Goal: Transaction & Acquisition: Purchase product/service

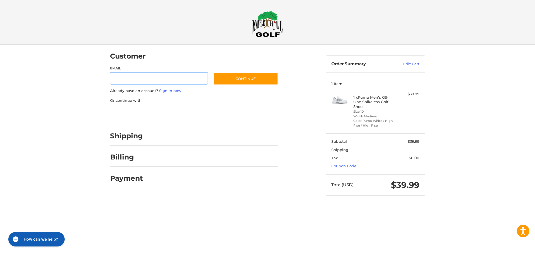
click at [142, 74] on input "Email" at bounding box center [159, 78] width 98 height 13
type input "**********"
click at [226, 84] on button "Continue" at bounding box center [246, 78] width 65 height 13
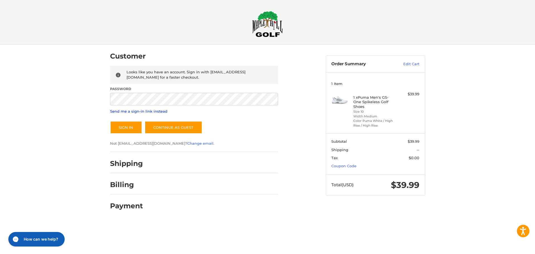
click at [135, 111] on link "Send me a sign-in link instead" at bounding box center [138, 111] width 57 height 4
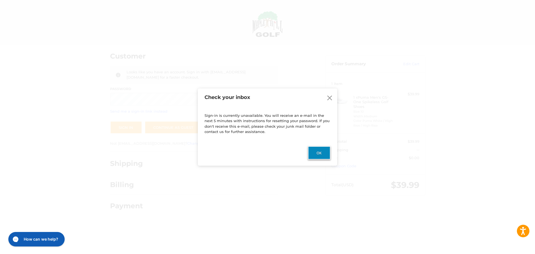
click at [315, 151] on button "Ok" at bounding box center [319, 152] width 23 height 13
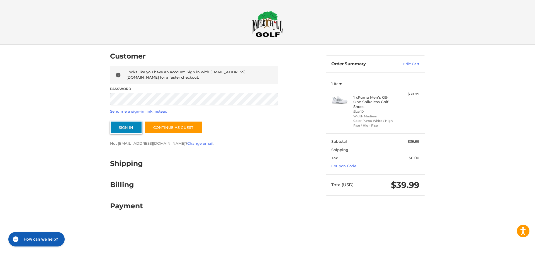
click at [129, 130] on button "Sign In" at bounding box center [126, 127] width 32 height 13
click at [110, 121] on button "Sign In" at bounding box center [126, 127] width 32 height 13
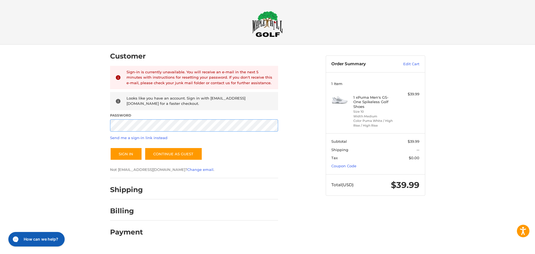
click at [97, 131] on div "Customer Returning Customer Sign-in is currently unavailable. You will receive …" at bounding box center [267, 146] width 535 height 202
click at [48, 117] on div "Customer Returning Customer Sign-in is currently unavailable. You will receive …" at bounding box center [267, 146] width 535 height 202
click at [110, 147] on button "Sign In" at bounding box center [126, 153] width 32 height 13
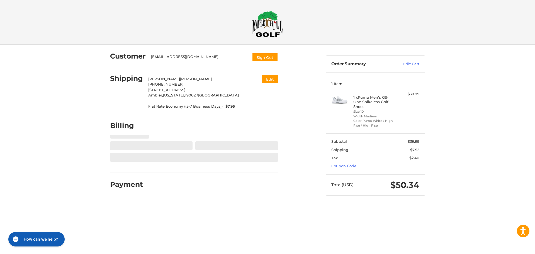
select select "**"
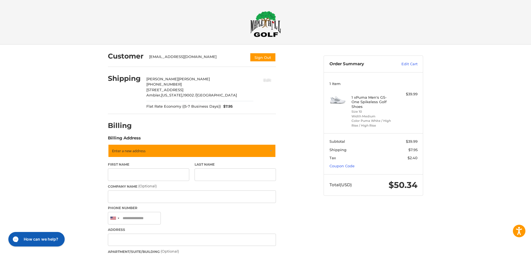
click at [266, 83] on button "Edit" at bounding box center [267, 79] width 17 height 9
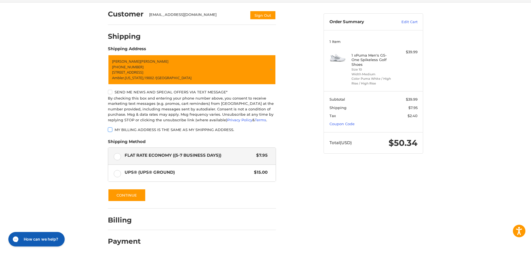
scroll to position [44, 0]
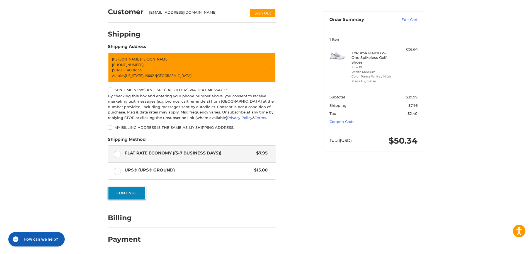
click at [143, 194] on button "Continue" at bounding box center [127, 192] width 38 height 13
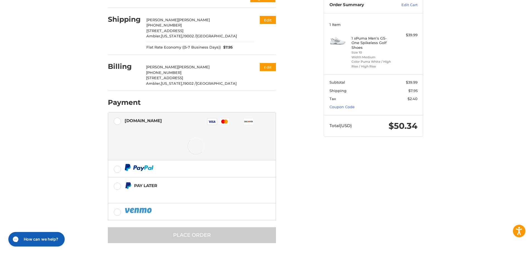
scroll to position [60, 0]
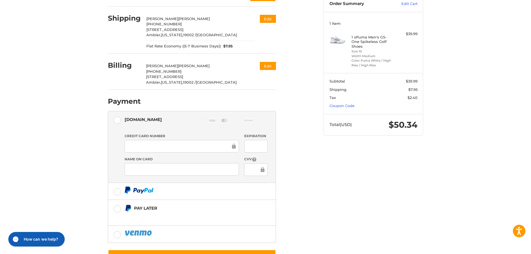
click at [158, 166] on div at bounding box center [182, 169] width 114 height 13
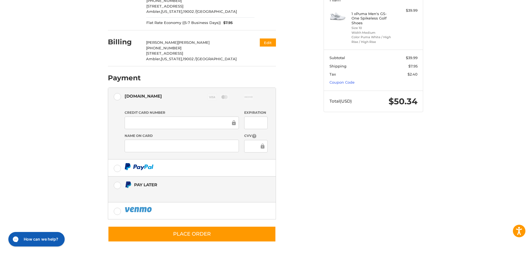
scroll to position [84, 0]
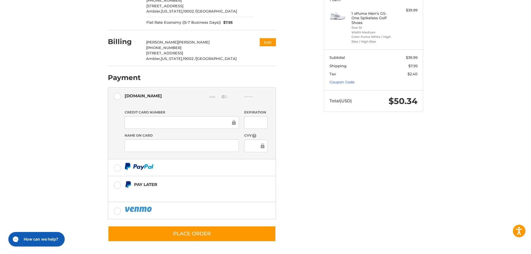
click at [253, 118] on div at bounding box center [255, 122] width 23 height 13
click at [335, 82] on link "Coupon Code" at bounding box center [342, 82] width 25 height 4
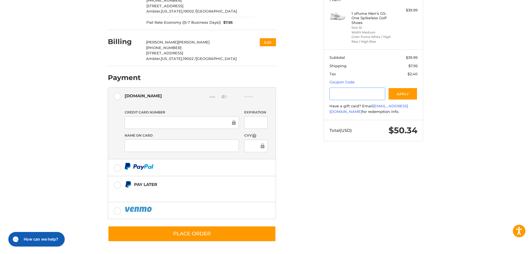
click at [340, 95] on input "Gift Certificate or Coupon Code" at bounding box center [358, 94] width 56 height 13
click at [403, 91] on button "Apply" at bounding box center [403, 94] width 30 height 13
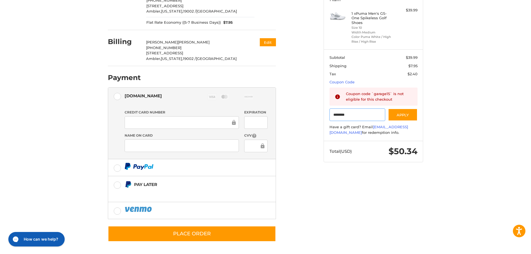
drag, startPoint x: 367, startPoint y: 109, endPoint x: 306, endPoint y: 107, distance: 61.1
click at [306, 107] on div "Customer josefbockjr@gmail.com Sign Out Shipping Joe Bock 267-222-0592 548 High…" at bounding box center [265, 107] width 335 height 293
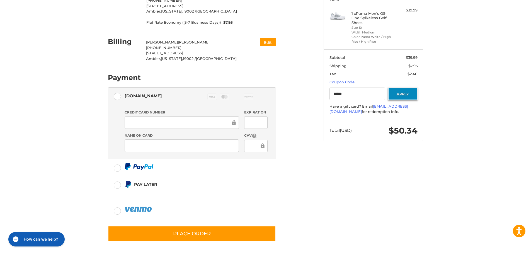
click at [406, 92] on button "Apply" at bounding box center [403, 94] width 30 height 13
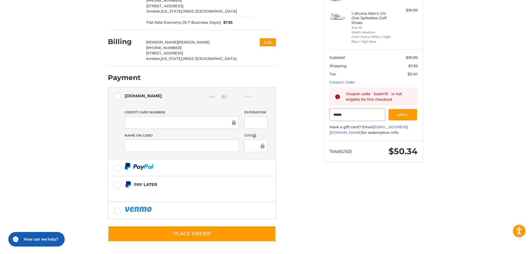
drag, startPoint x: 363, startPoint y: 115, endPoint x: 277, endPoint y: 99, distance: 87.3
click at [277, 99] on div "Customer josefbockjr@gmail.com Sign Out Shipping Joe Bock 267-222-0592 548 High…" at bounding box center [265, 107] width 335 height 293
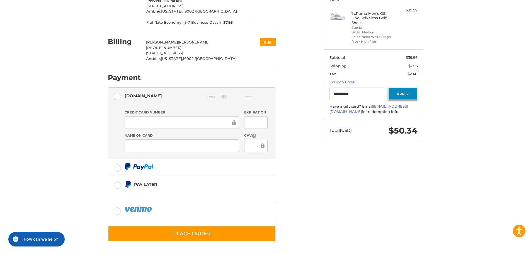
click at [411, 91] on button "Apply" at bounding box center [403, 94] width 30 height 13
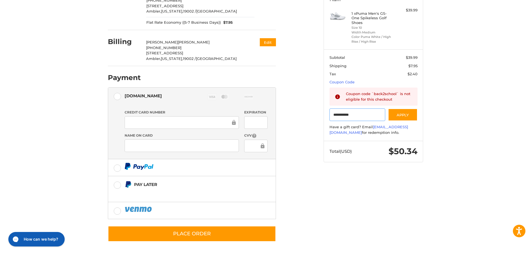
drag, startPoint x: 360, startPoint y: 118, endPoint x: 290, endPoint y: 107, distance: 70.3
click at [293, 109] on div "**********" at bounding box center [265, 107] width 335 height 293
drag, startPoint x: 362, startPoint y: 118, endPoint x: 275, endPoint y: 114, distance: 87.6
click at [275, 114] on div "Customer josefbockjr@gmail.com Sign Out Shipping Joe Bock 267-222-0592 548 High…" at bounding box center [265, 107] width 335 height 293
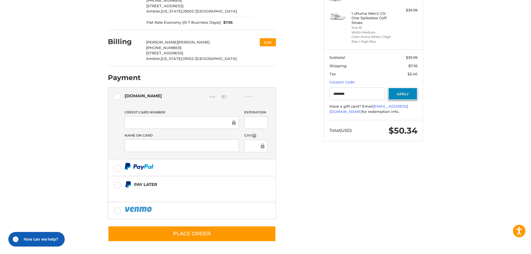
click at [408, 96] on button "Apply" at bounding box center [403, 94] width 30 height 13
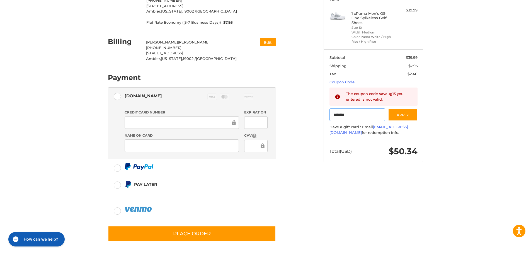
drag, startPoint x: 367, startPoint y: 113, endPoint x: 278, endPoint y: 108, distance: 88.8
click at [278, 108] on div "Customer josefbockjr@gmail.com Sign Out Shipping Joe Bock 267-222-0592 548 High…" at bounding box center [265, 107] width 335 height 293
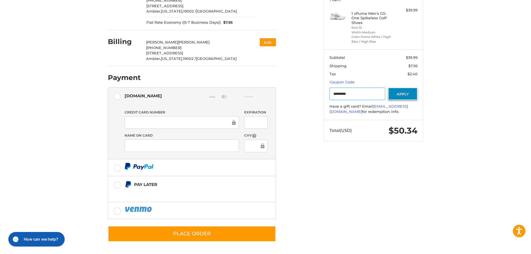
type input "*********"
click at [410, 97] on button "Apply" at bounding box center [403, 94] width 30 height 13
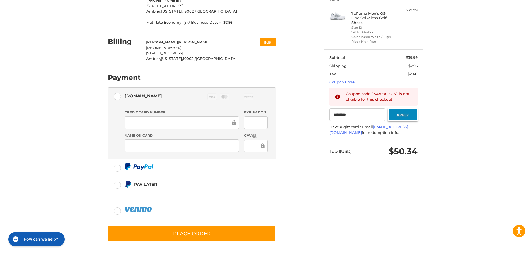
click at [399, 114] on button "Apply" at bounding box center [403, 114] width 30 height 13
click at [345, 83] on link "Coupon Code" at bounding box center [342, 82] width 25 height 4
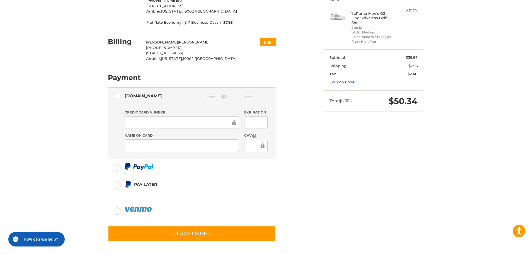
click at [345, 83] on link "Coupon Code" at bounding box center [342, 82] width 25 height 4
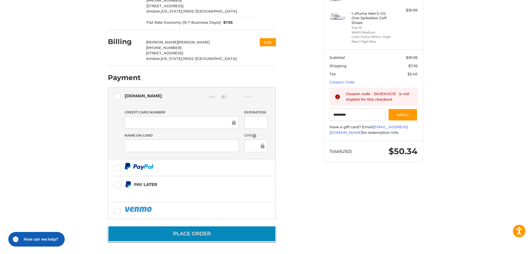
click at [211, 238] on button "Place Order" at bounding box center [192, 234] width 168 height 16
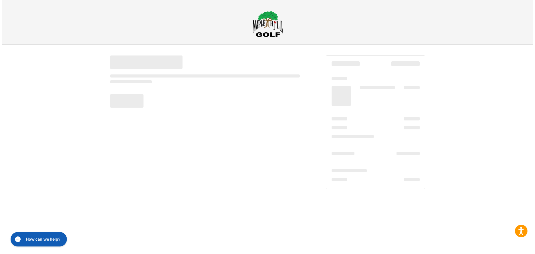
scroll to position [0, 0]
